Goal: Check status

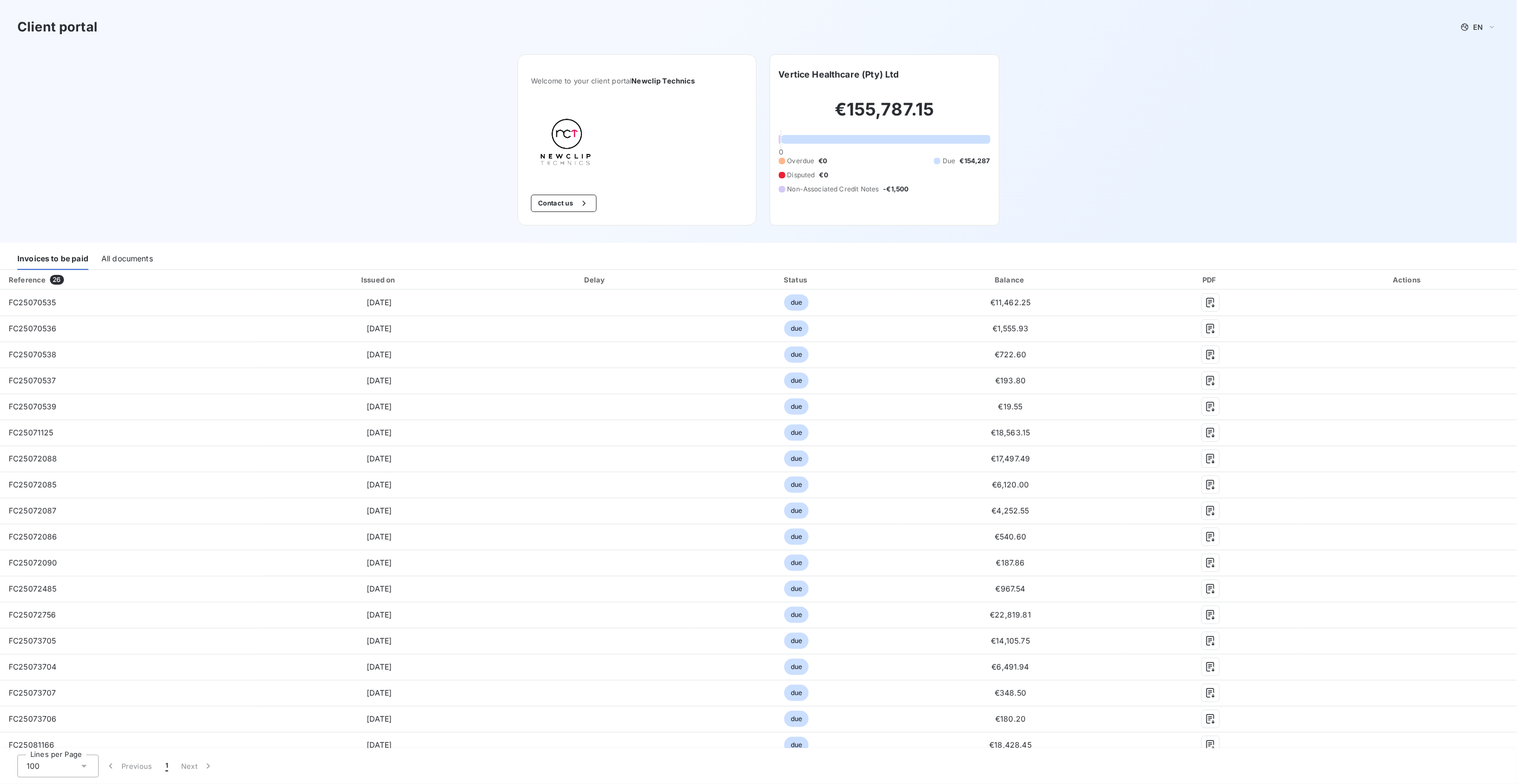
click at [150, 262] on div "All documents" at bounding box center [127, 258] width 52 height 23
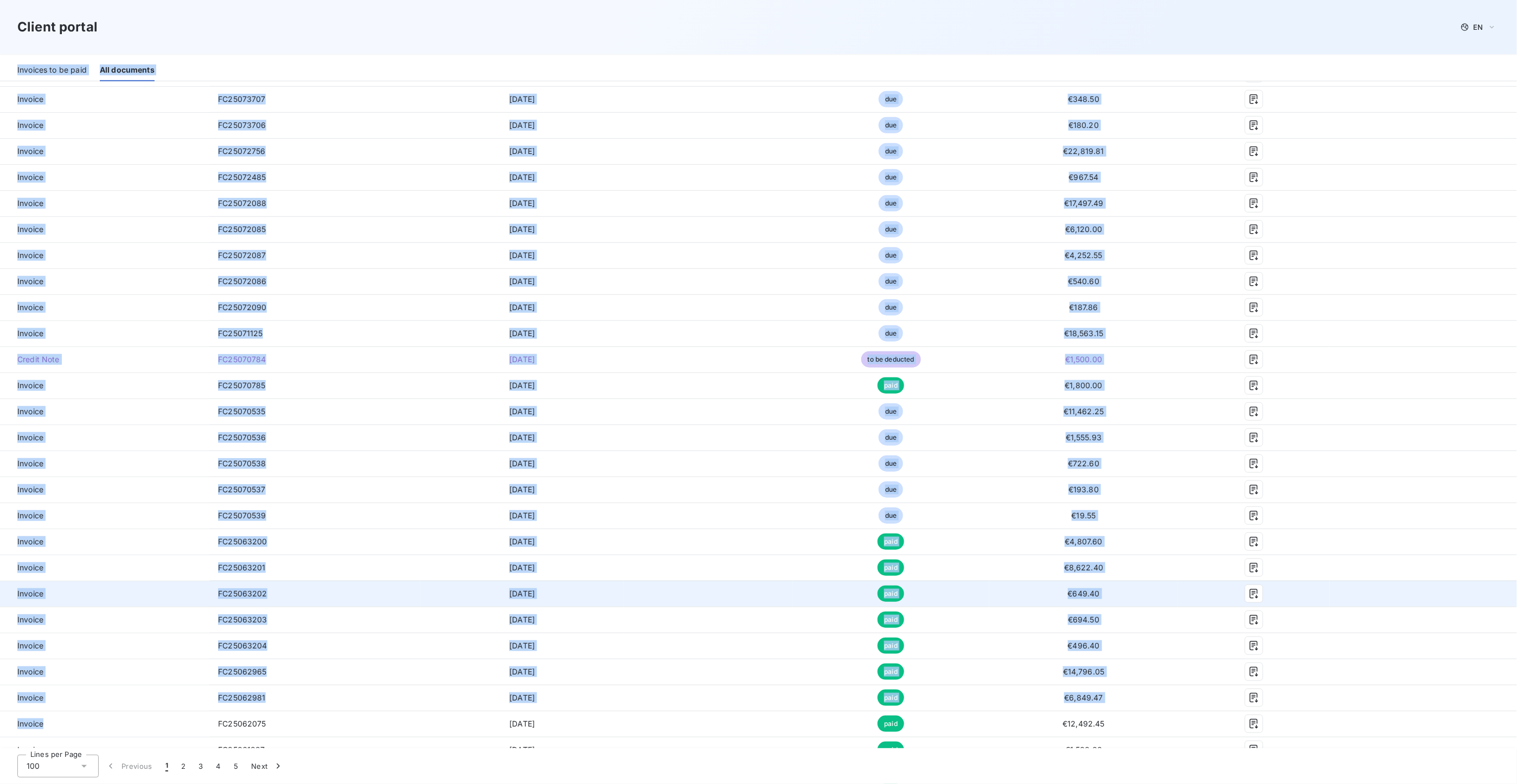
scroll to position [498, 0]
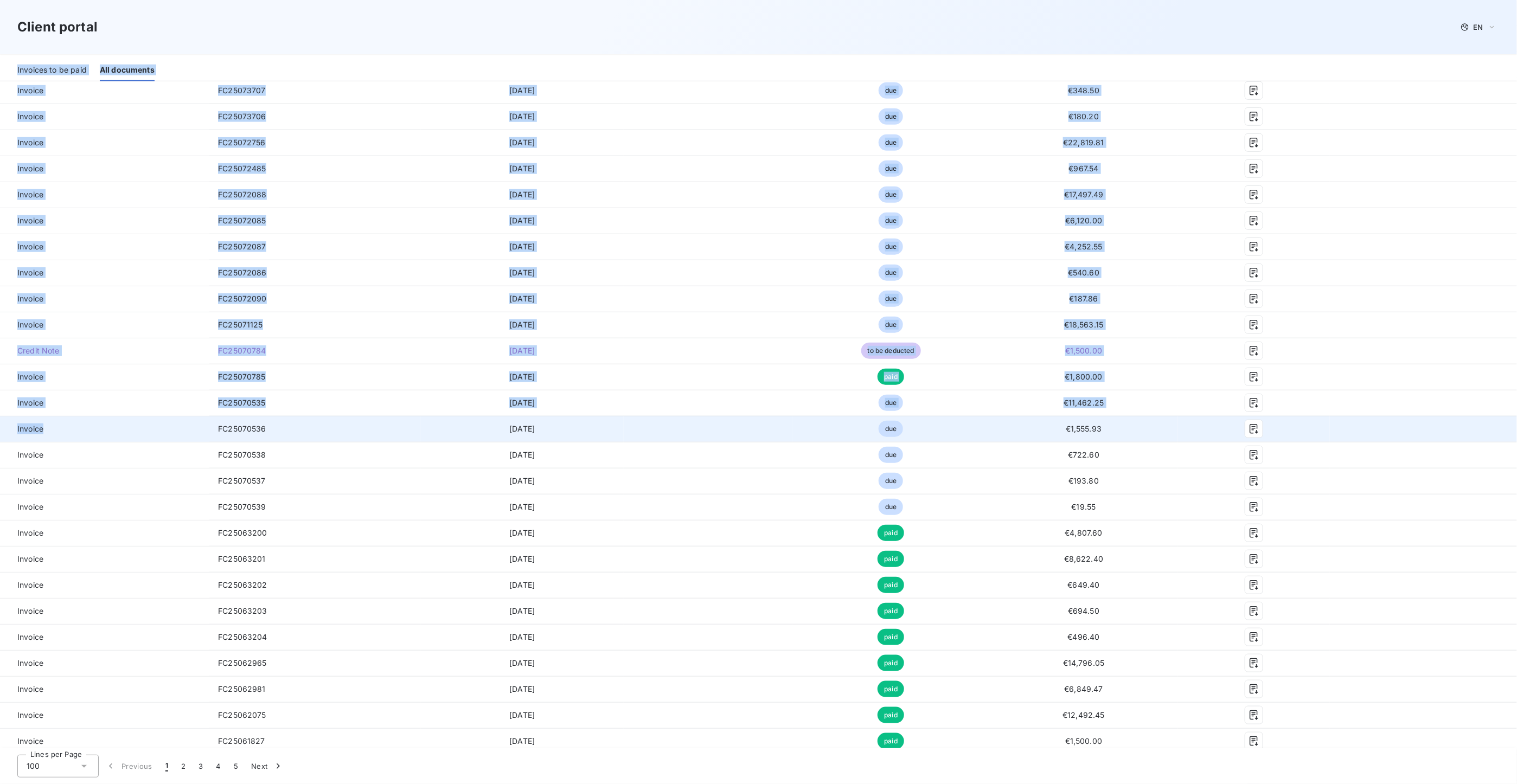
drag, startPoint x: 9, startPoint y: 257, endPoint x: 171, endPoint y: 436, distance: 241.4
click at [171, 436] on div "Client portal EN Welcome to your client portal Newclip Technics Contact us Vert…" at bounding box center [758, 392] width 1517 height 784
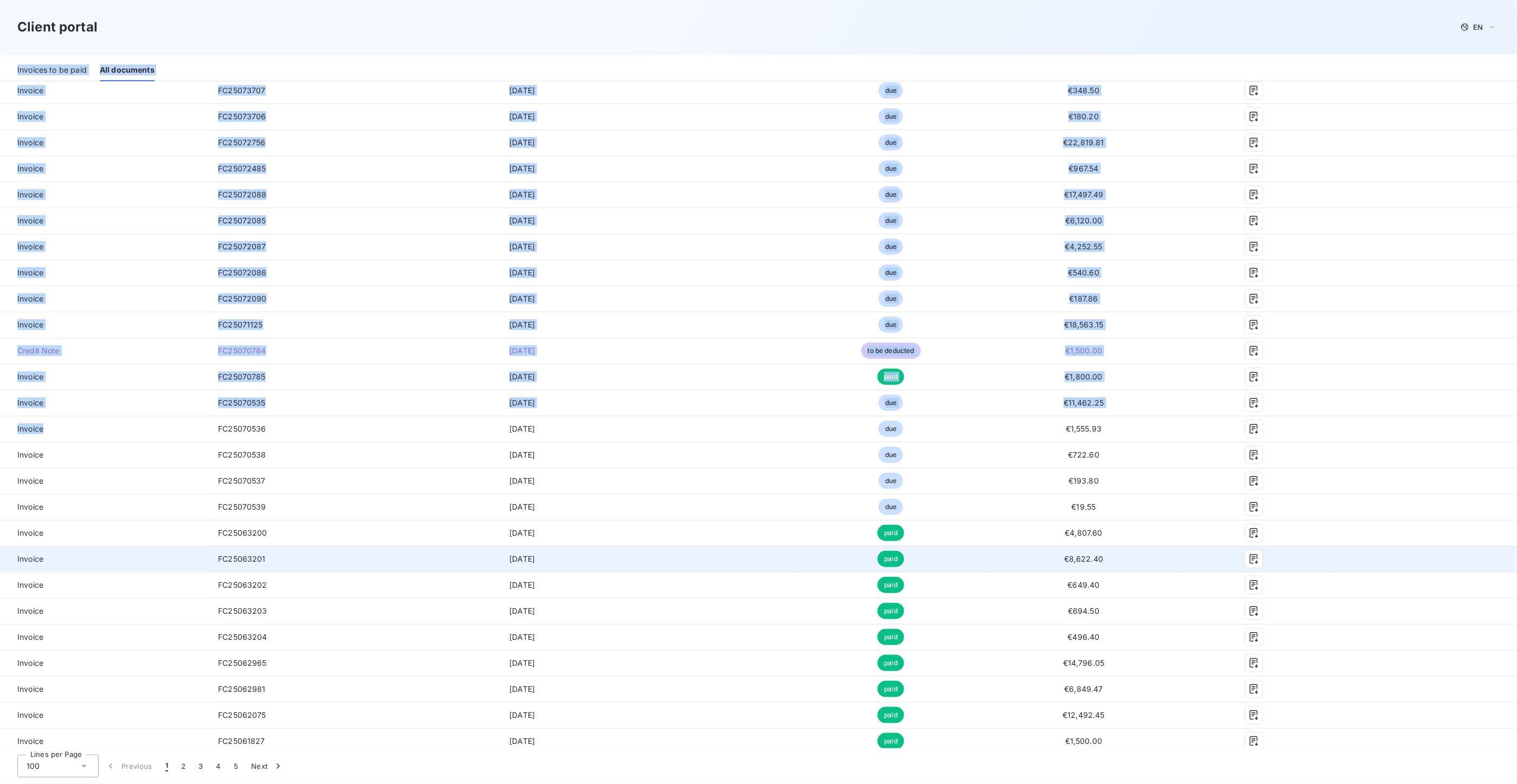
scroll to position [0, 0]
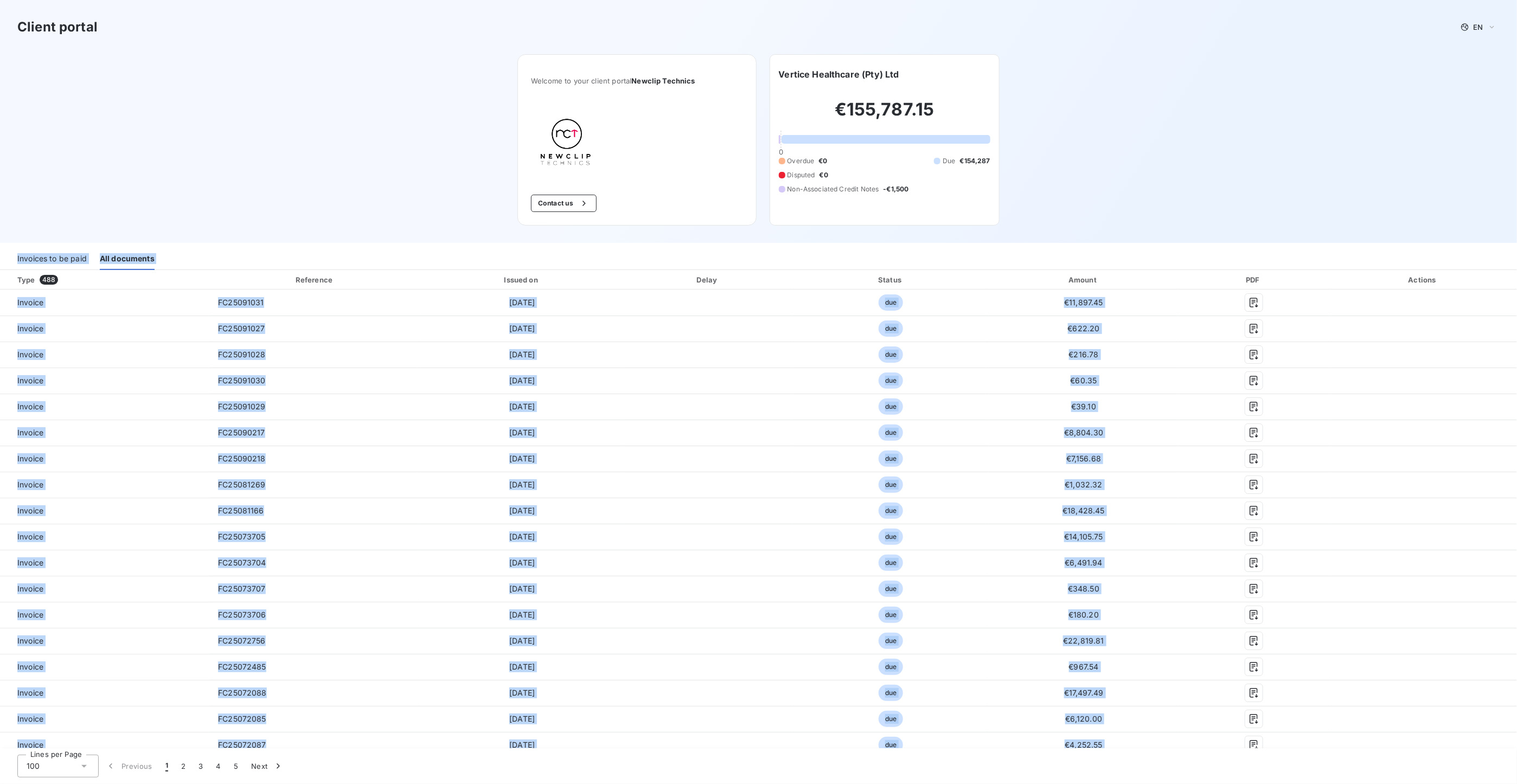
click at [56, 253] on div "Invoices to be paid" at bounding box center [52, 258] width 69 height 23
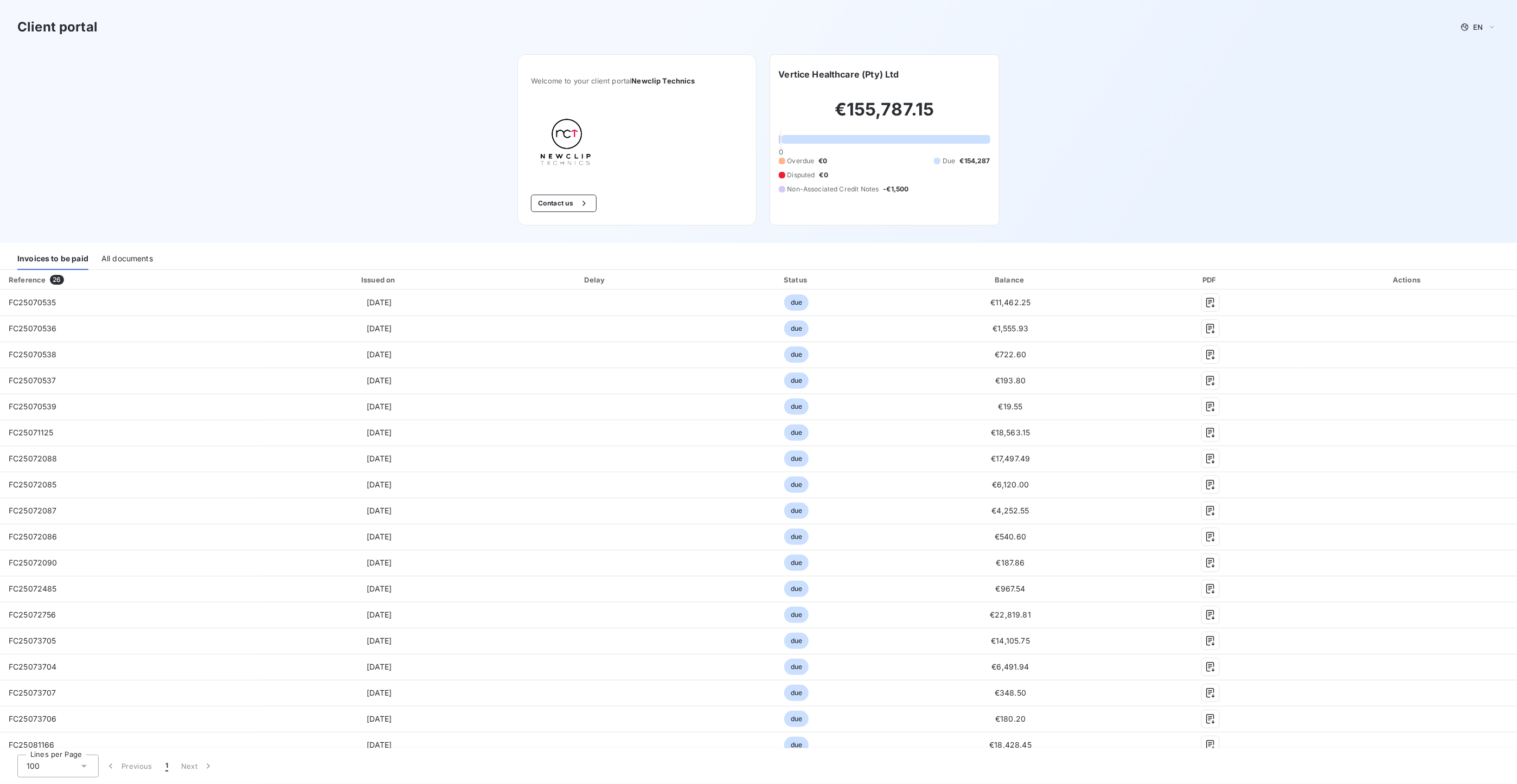
click at [200, 145] on div "Client portal EN Welcome to your client portal Newclip Technics Contact us Vert…" at bounding box center [758, 121] width 1517 height 242
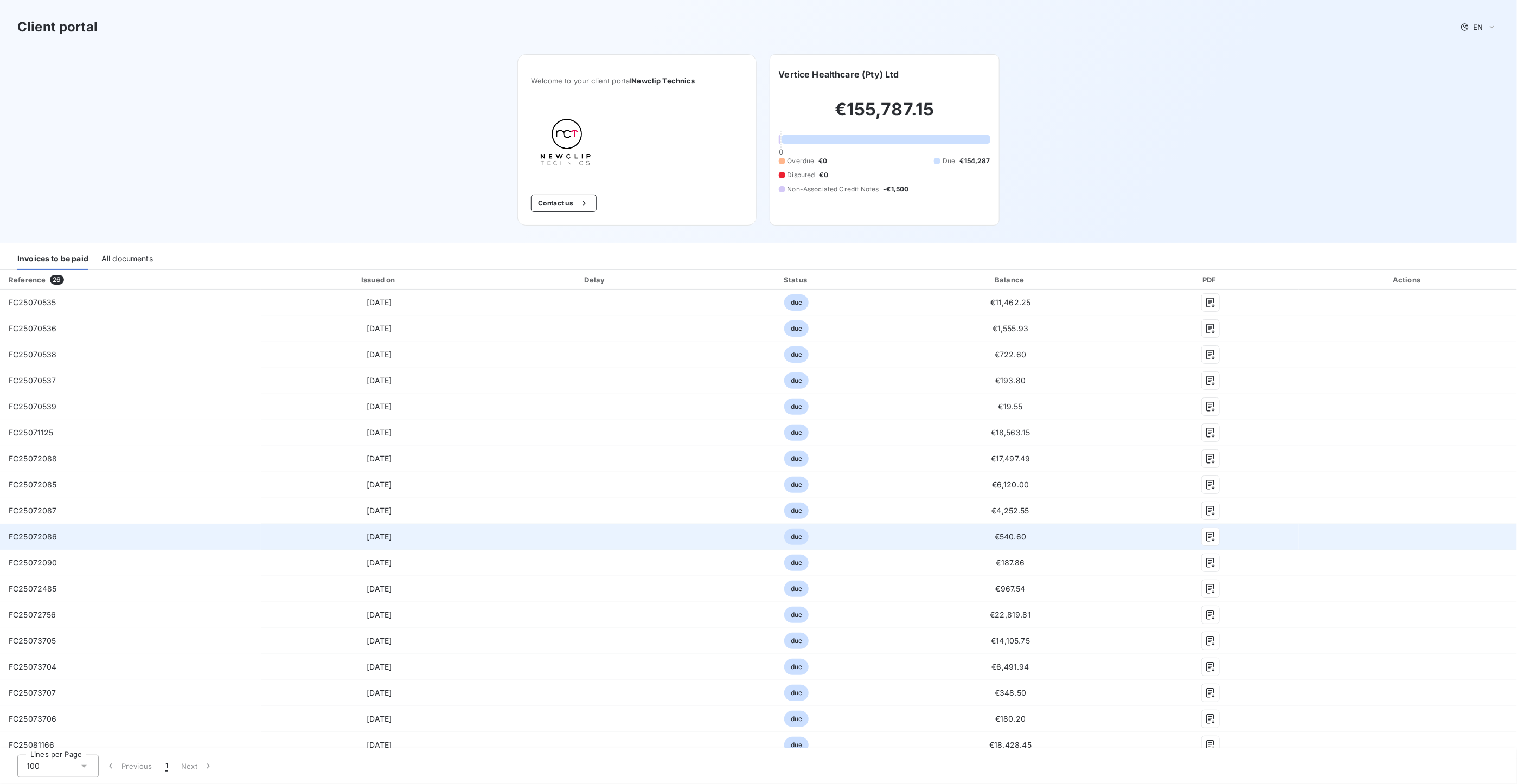
drag, startPoint x: 16, startPoint y: 252, endPoint x: 98, endPoint y: 535, distance: 294.6
click at [98, 535] on div "Client portal EN Welcome to your client portal Newclip Technics Contact us Vert…" at bounding box center [758, 392] width 1517 height 784
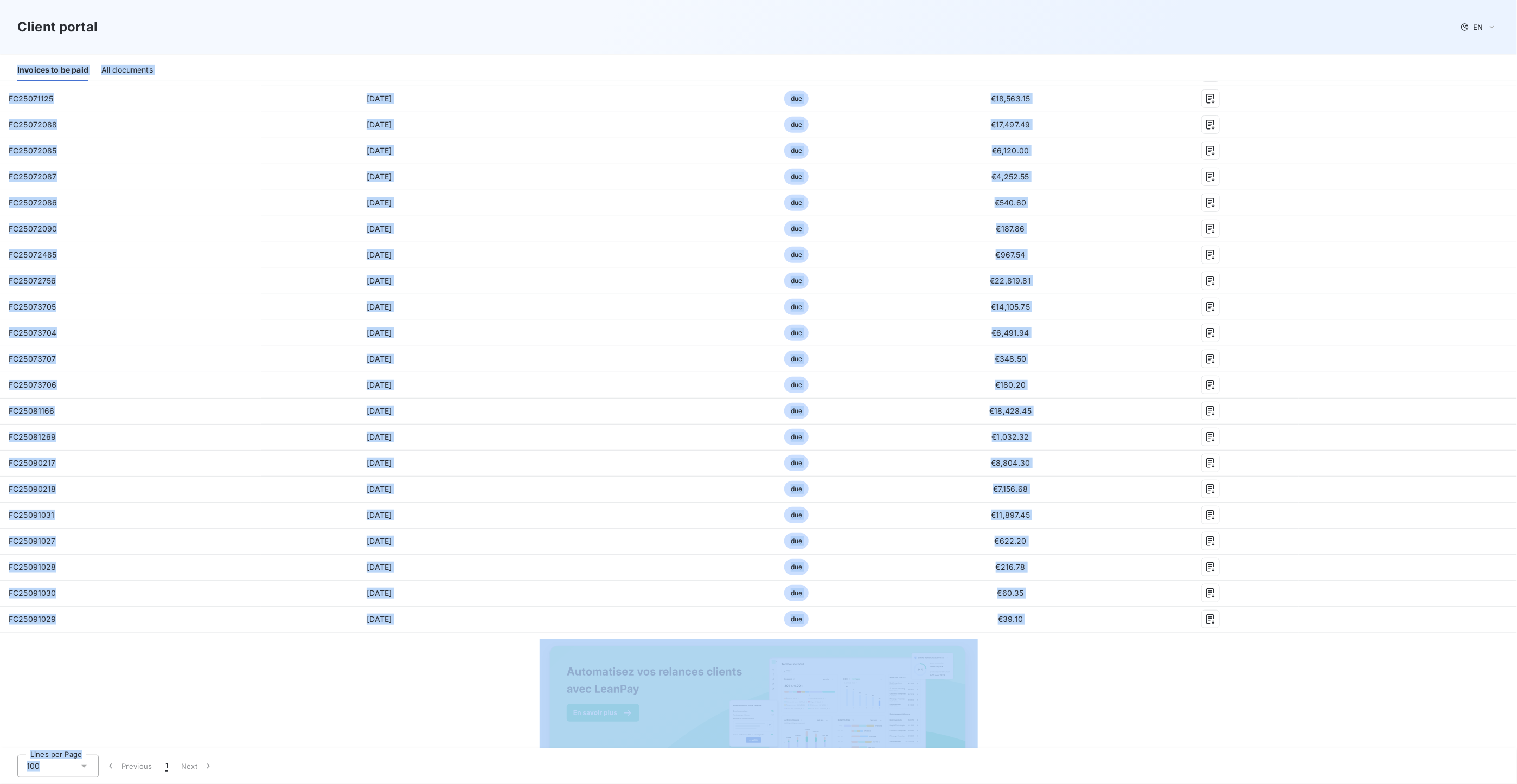
scroll to position [364, 0]
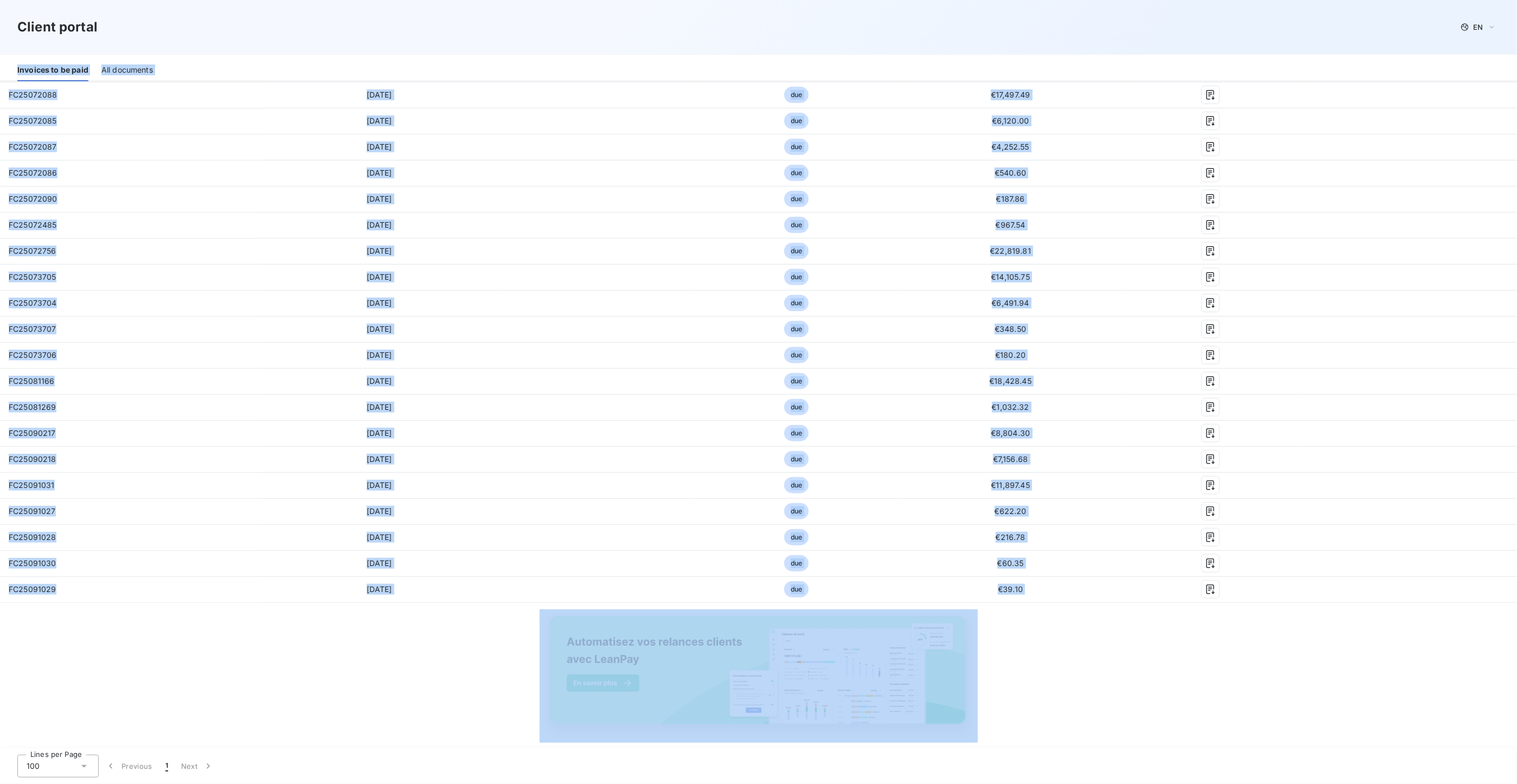
drag, startPoint x: 10, startPoint y: 254, endPoint x: 122, endPoint y: 603, distance: 366.5
click at [122, 603] on div "Client portal EN Welcome to your client portal Newclip Technics Contact us Vert…" at bounding box center [758, 392] width 1517 height 784
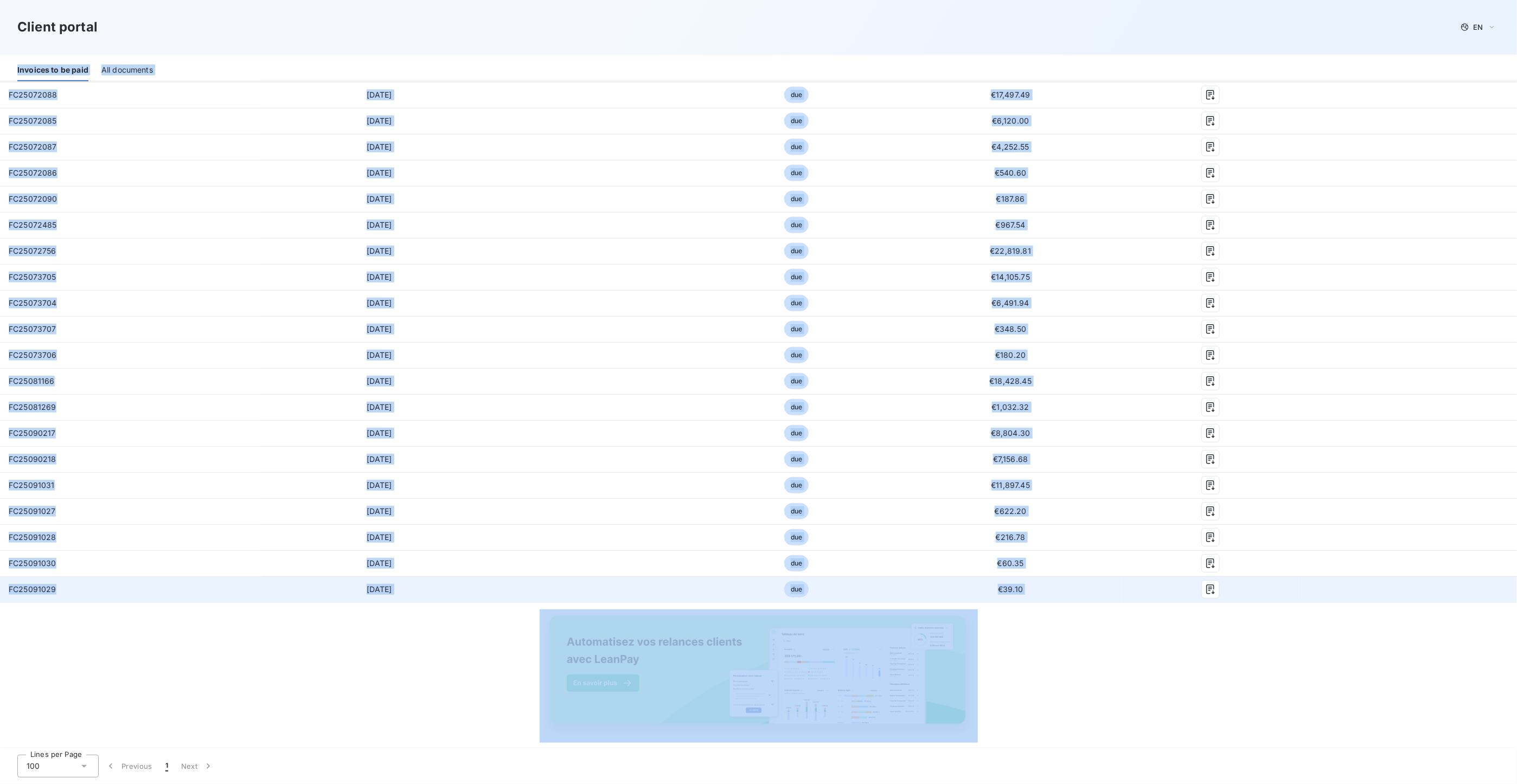
copy div "Loremips do si amet Con adipiscin Elitseddo 21 Eiusmo te Incid Utlabo Etdolor M…"
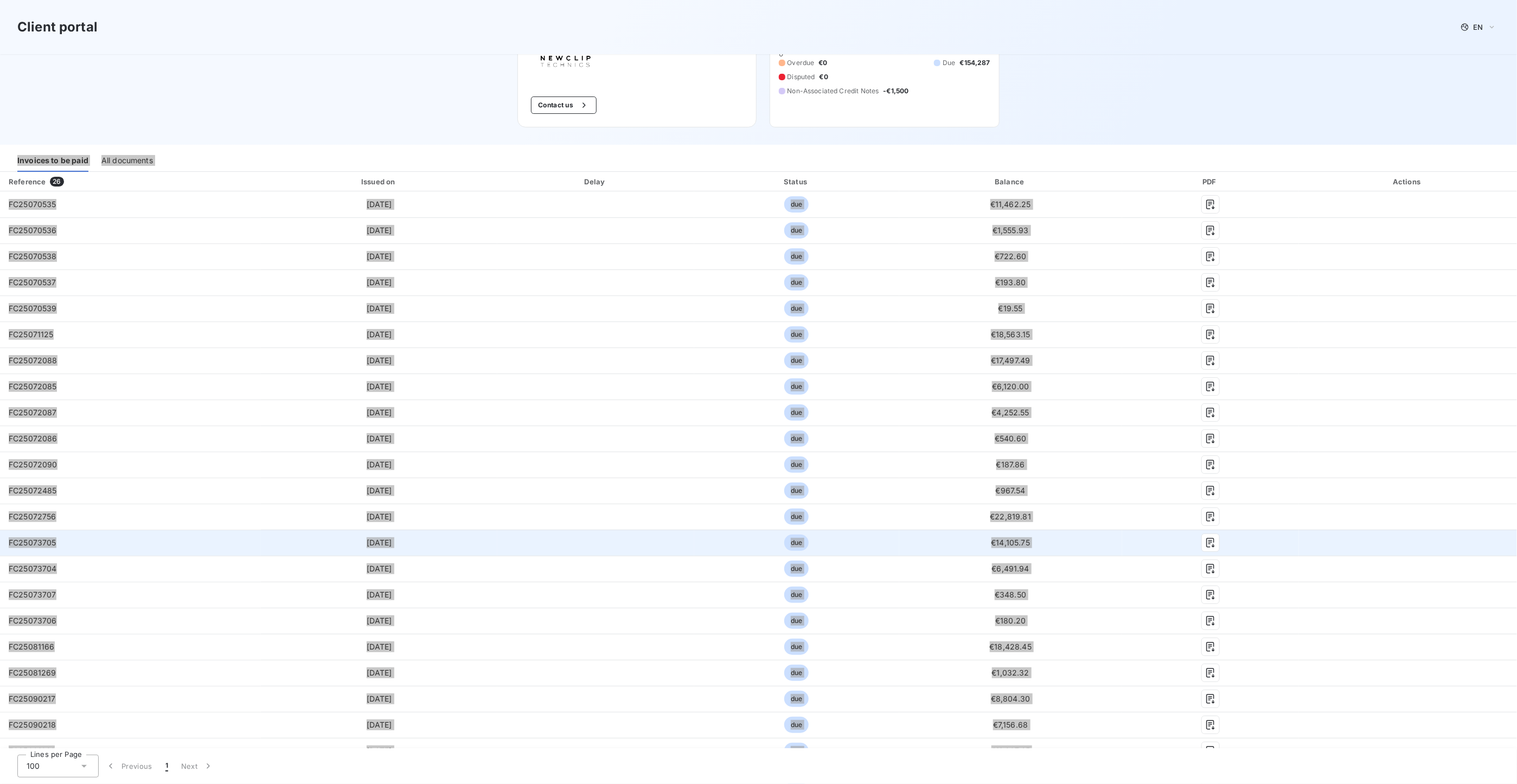
scroll to position [0, 0]
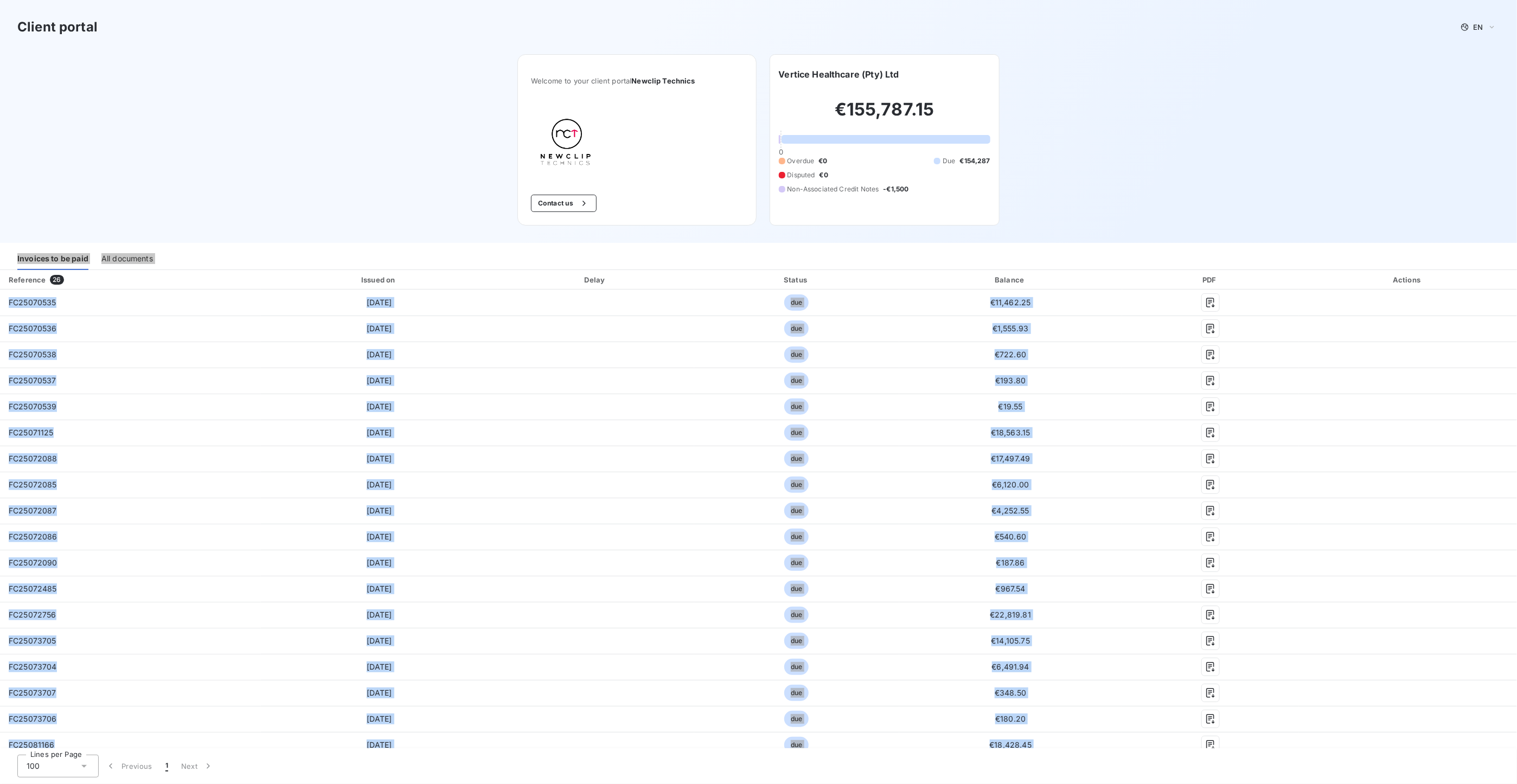
click at [126, 251] on div "All documents" at bounding box center [127, 258] width 52 height 23
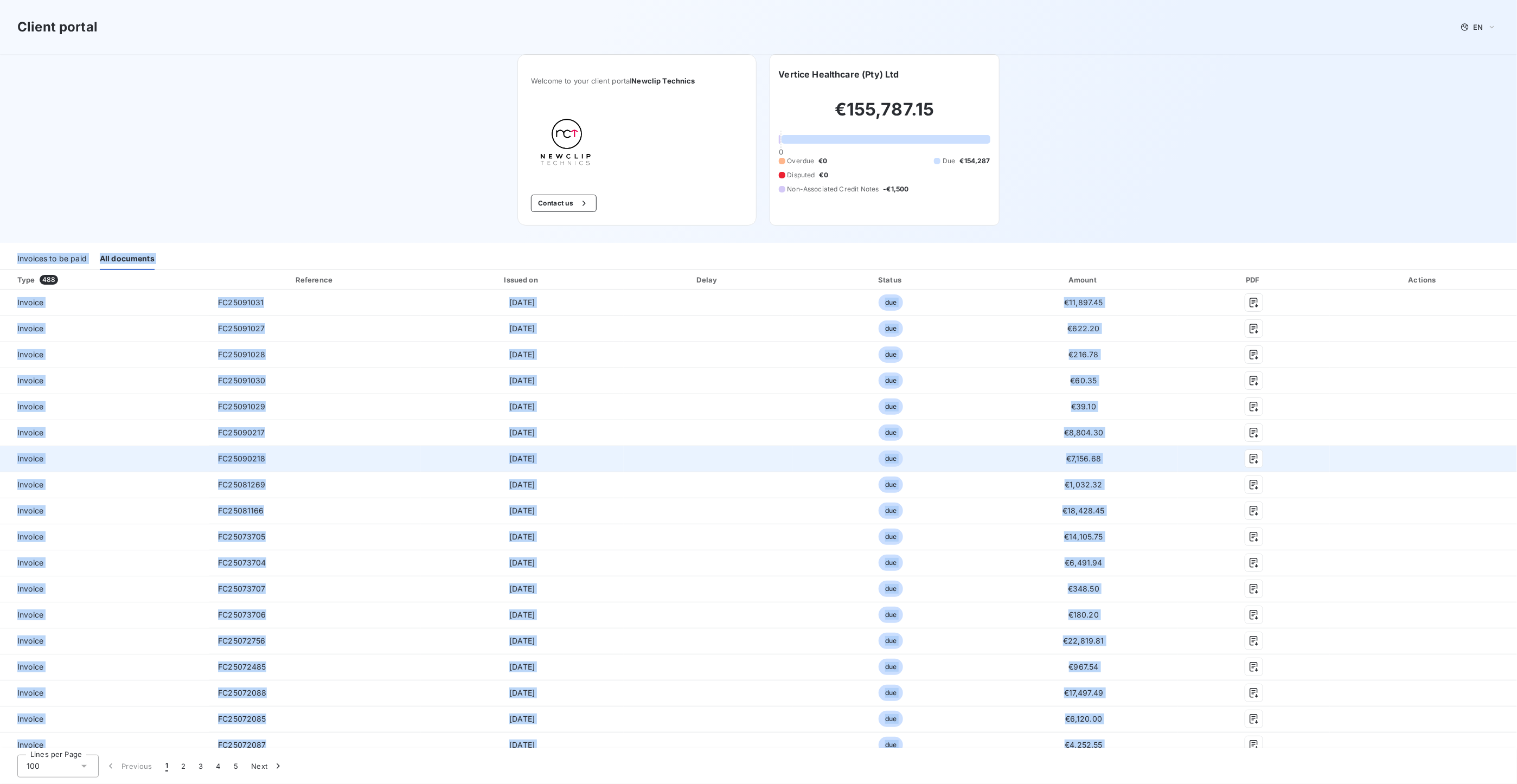
scroll to position [271, 0]
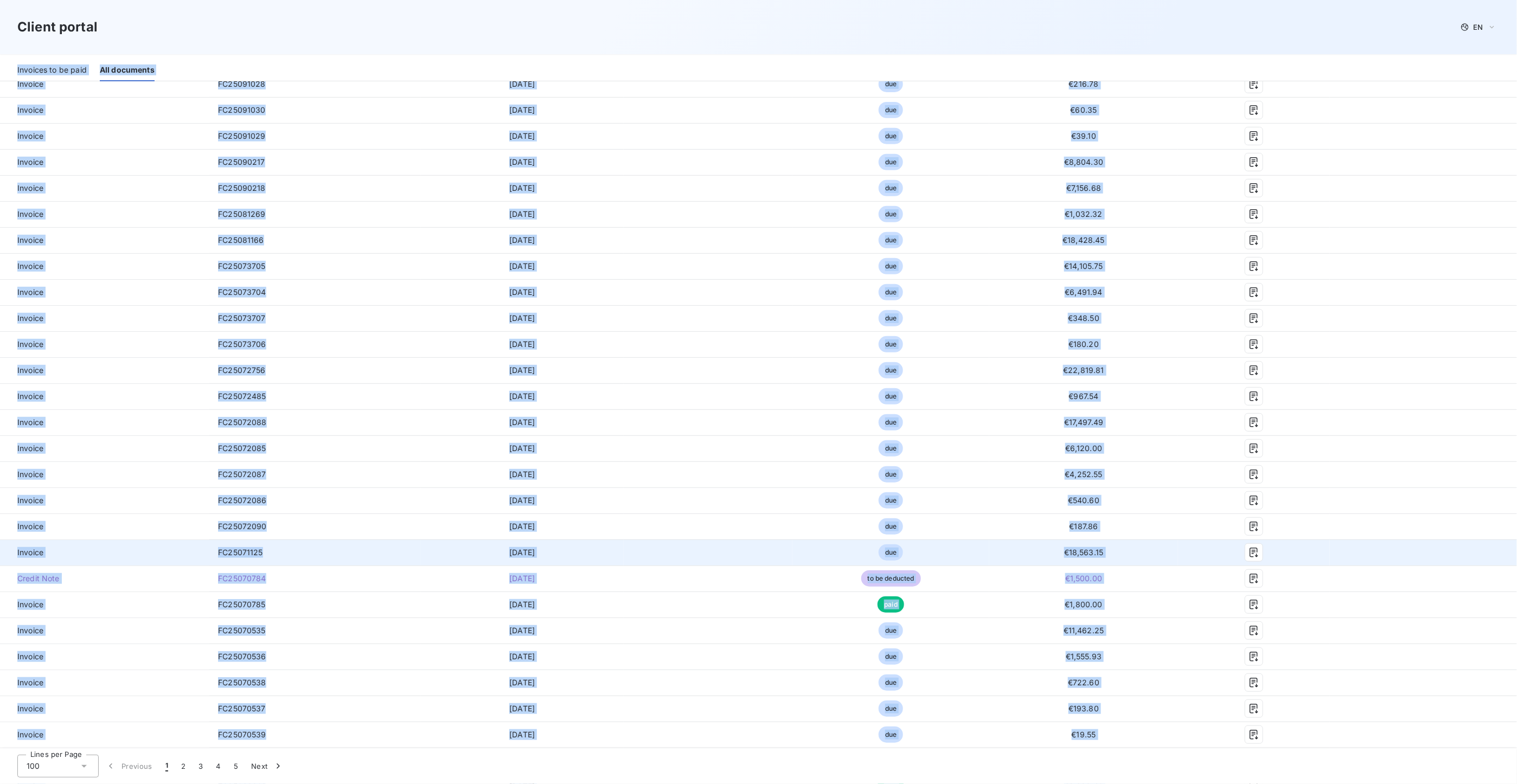
click at [989, 561] on td "€18,563.15" at bounding box center [1084, 552] width 188 height 26
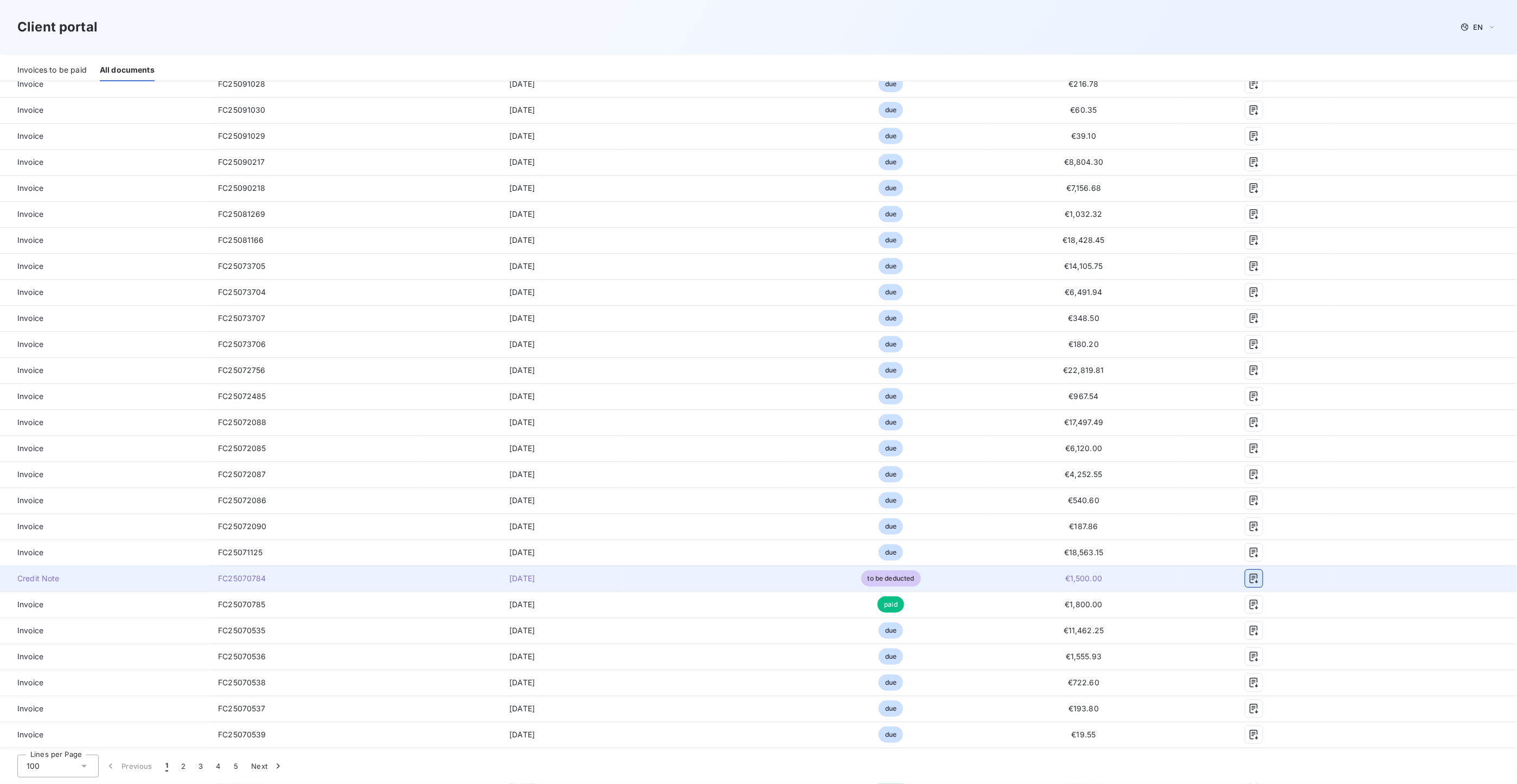
click at [1204, 582] on icon "button" at bounding box center [1253, 578] width 8 height 9
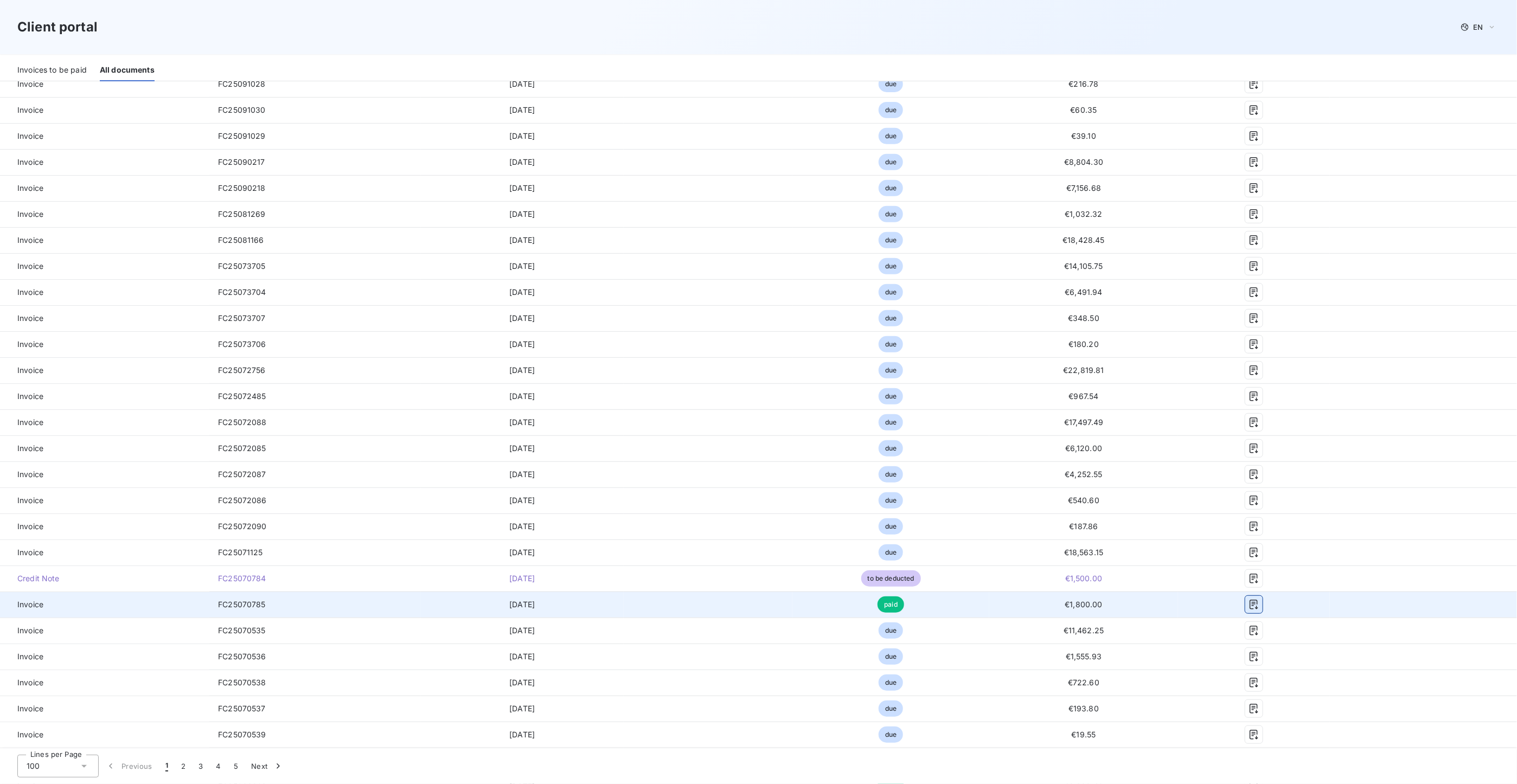
click at [1204, 605] on icon "button" at bounding box center [1254, 604] width 11 height 11
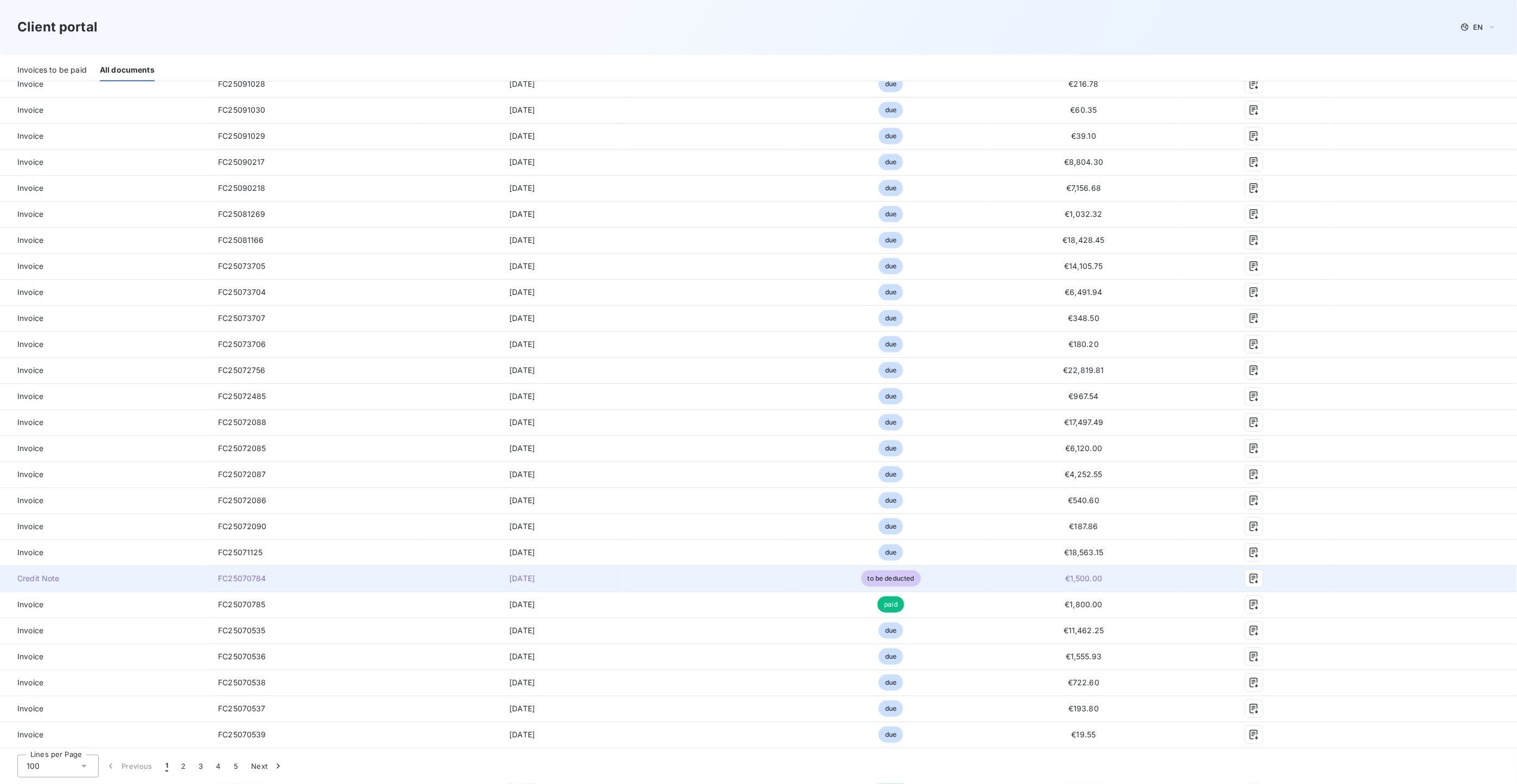
click at [886, 579] on span "to be deducted" at bounding box center [891, 578] width 60 height 16
click at [1204, 578] on icon "button" at bounding box center [1254, 578] width 11 height 11
click at [405, 574] on td "FC25070784" at bounding box center [315, 578] width 211 height 26
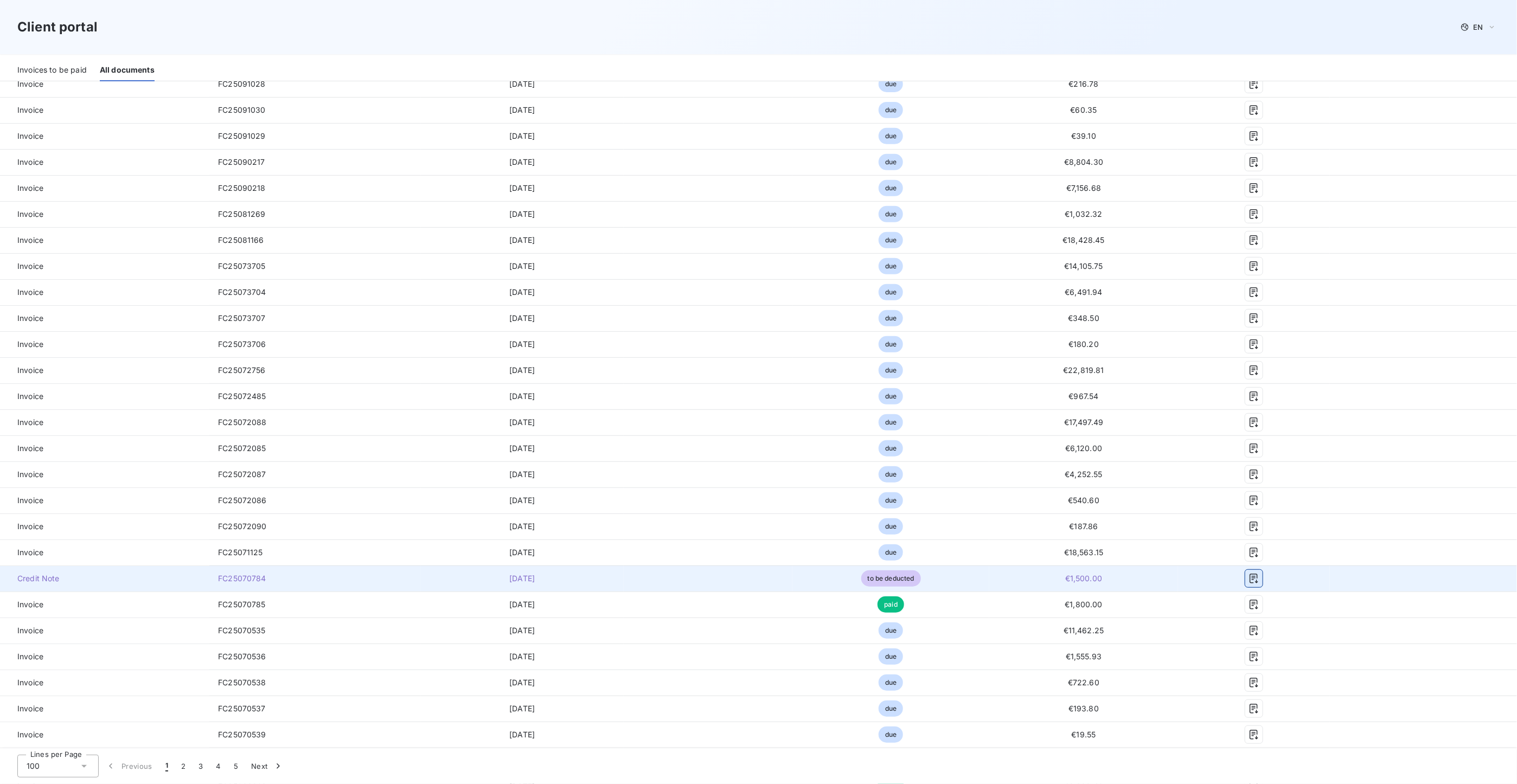
click at [1204, 576] on icon "button" at bounding box center [1254, 578] width 11 height 11
click at [1204, 581] on icon "button" at bounding box center [1253, 578] width 8 height 9
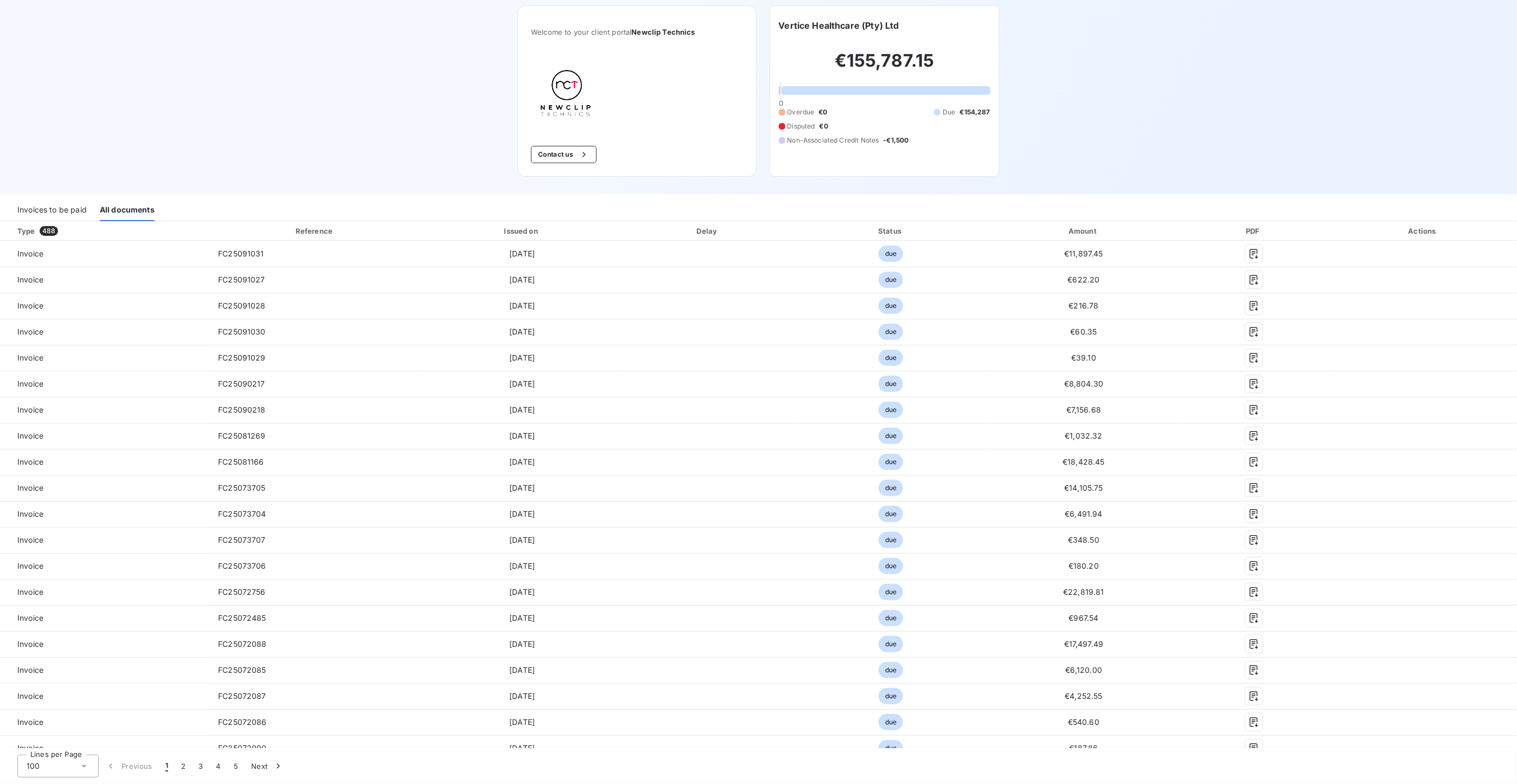
scroll to position [0, 0]
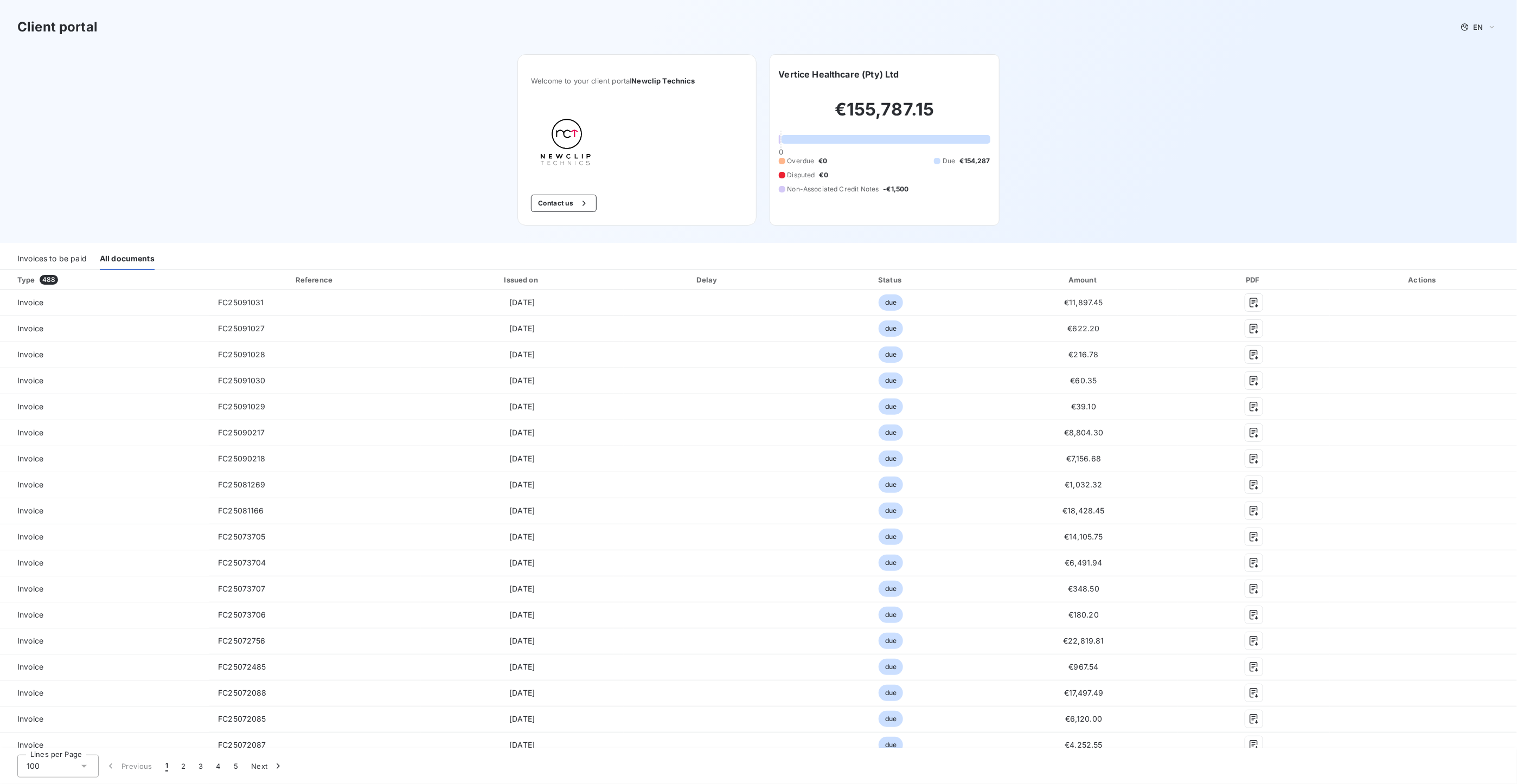
click at [56, 259] on div "Invoices to be paid" at bounding box center [52, 258] width 69 height 23
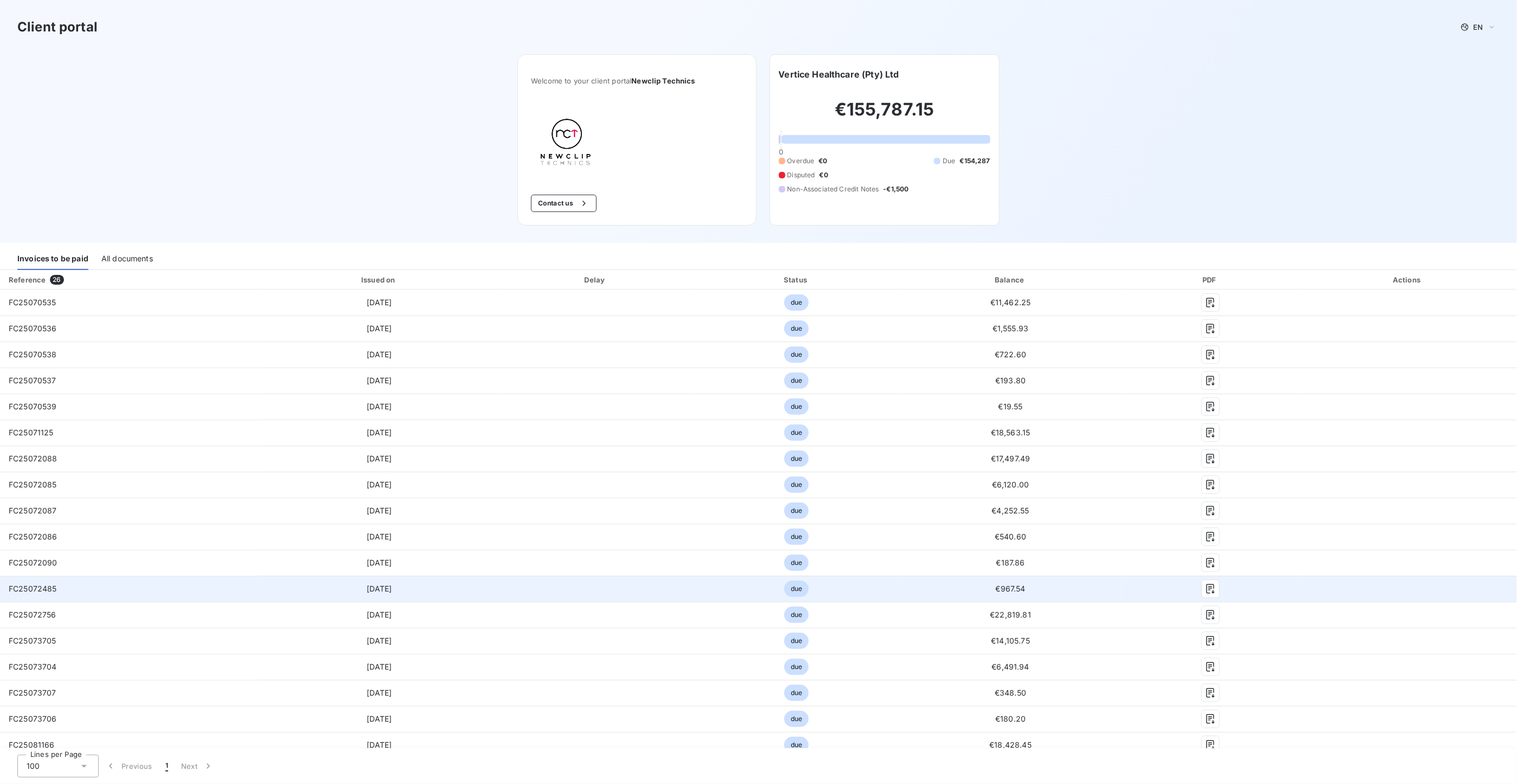
click at [497, 585] on td "[DATE]" at bounding box center [378, 588] width 236 height 26
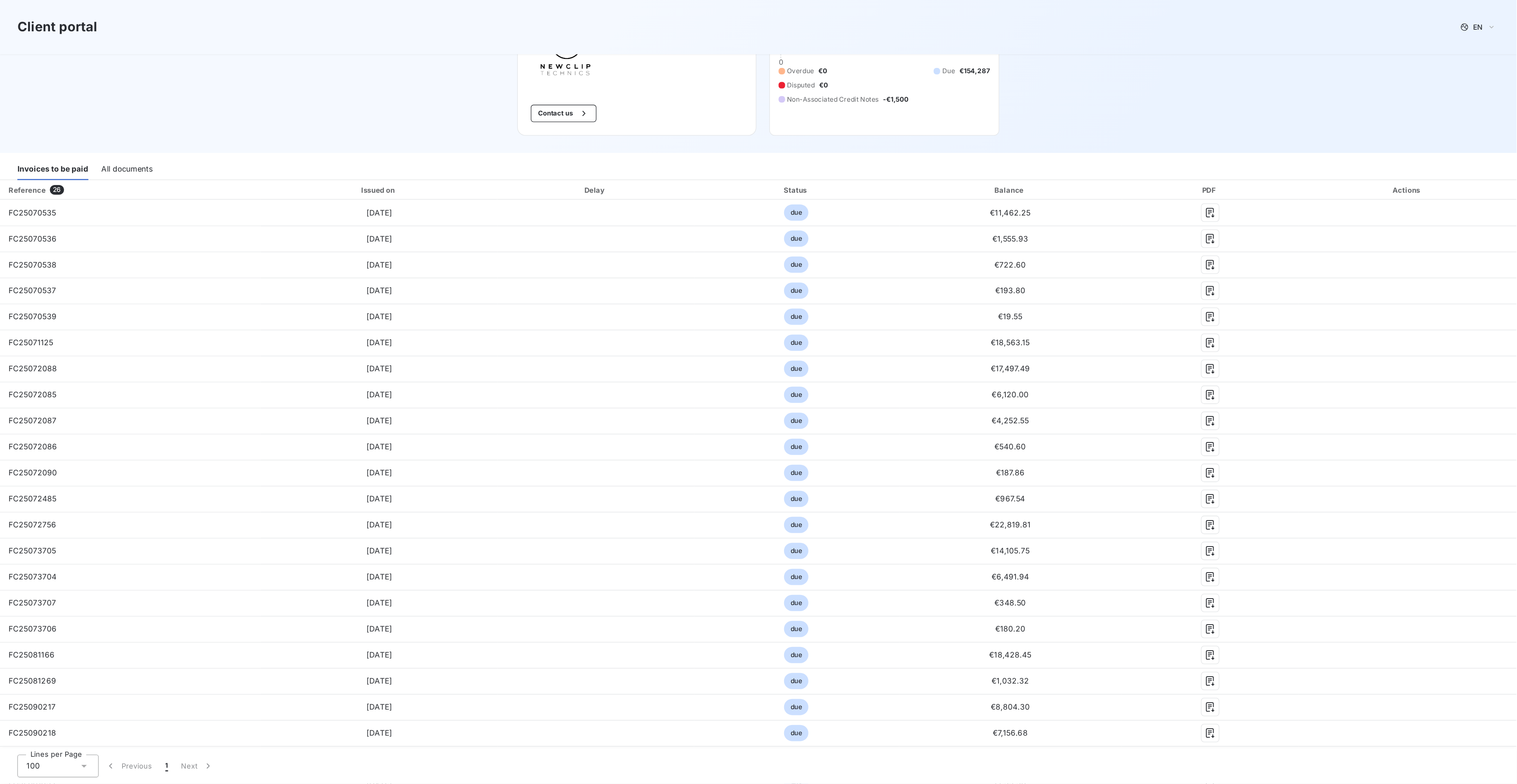
scroll to position [68, 0]
